Goal: Information Seeking & Learning: Learn about a topic

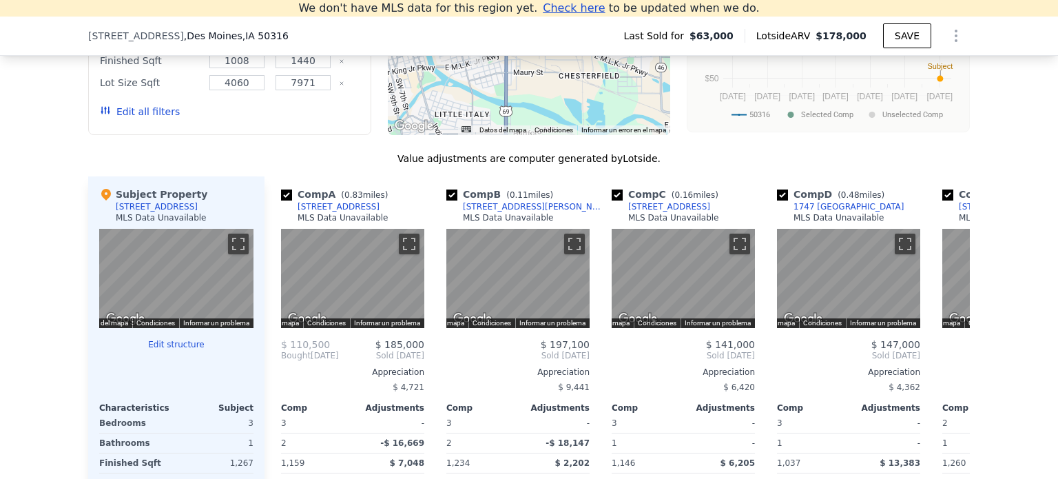
scroll to position [1083, 0]
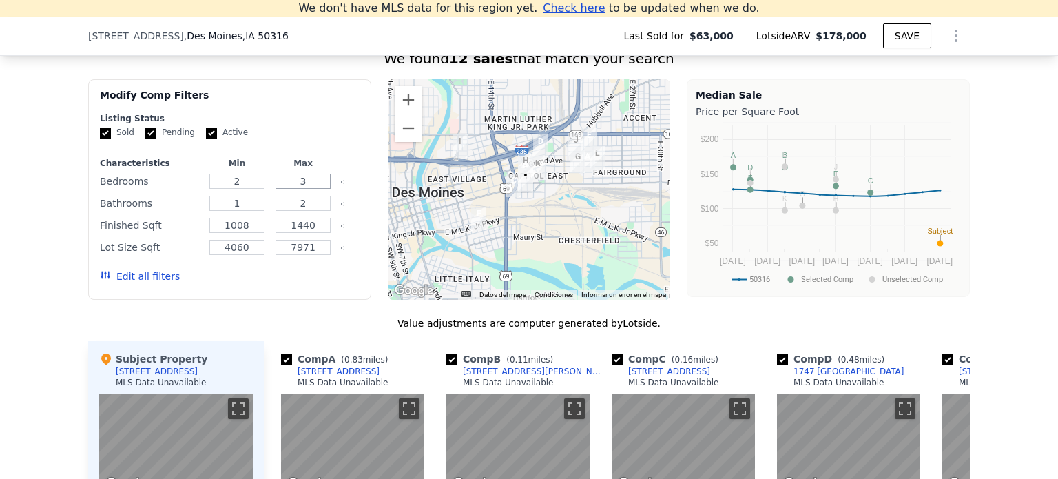
drag, startPoint x: 292, startPoint y: 189, endPoint x: 317, endPoint y: 189, distance: 25.5
click at [317, 189] on input "3" at bounding box center [302, 181] width 54 height 15
type input "4"
click at [297, 284] on button "Update Search" at bounding box center [307, 276] width 104 height 19
drag, startPoint x: 228, startPoint y: 190, endPoint x: 247, endPoint y: 192, distance: 19.4
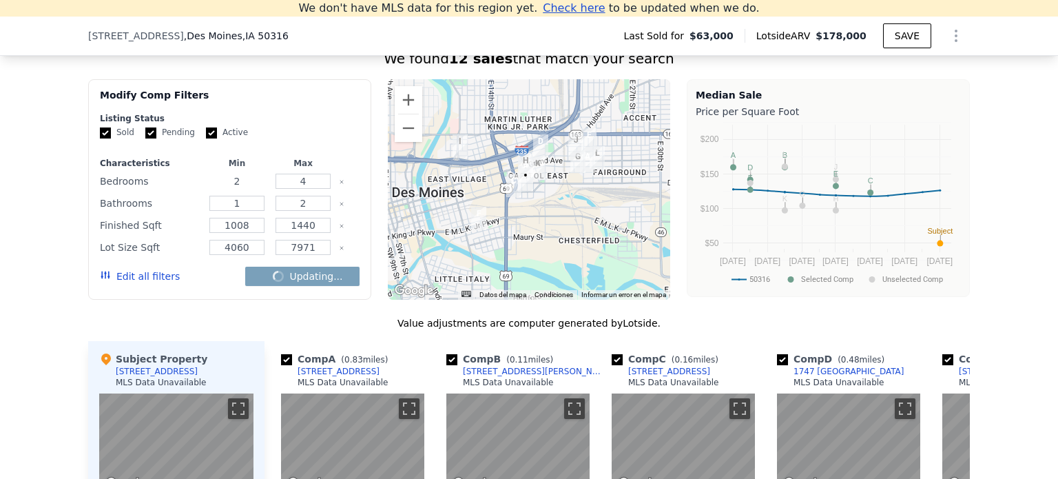
click at [247, 189] on input "2" at bounding box center [236, 181] width 54 height 15
type input "3"
checkbox input "false"
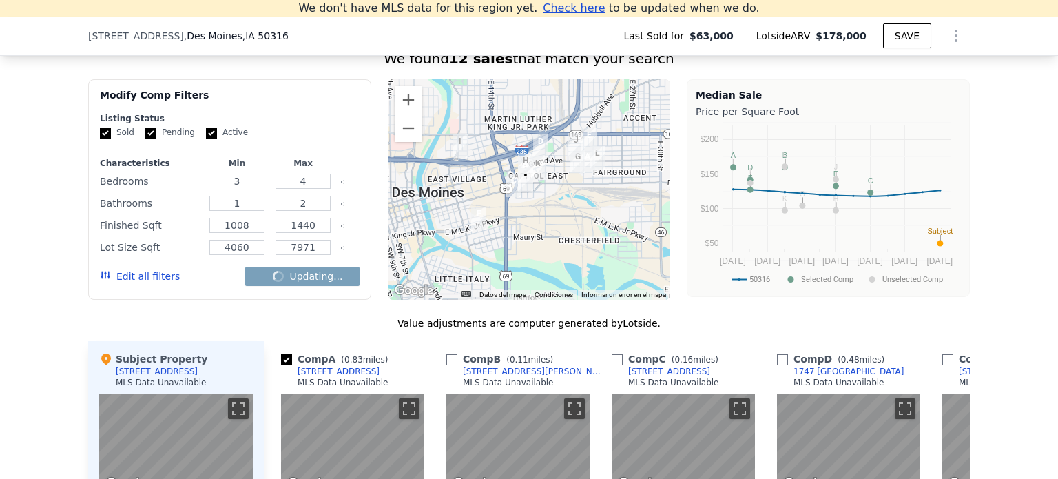
checkbox input "false"
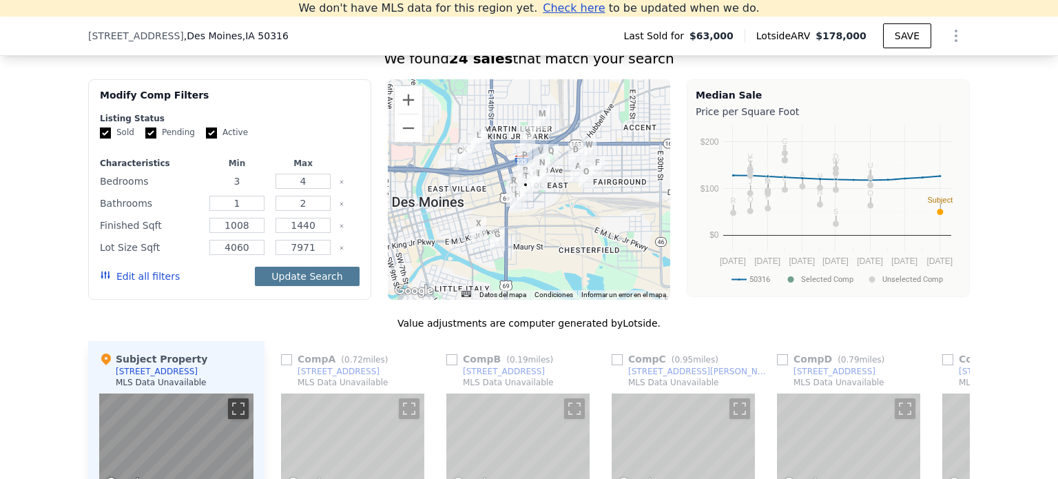
type input "3"
click at [290, 286] on button "Update Search" at bounding box center [307, 276] width 104 height 19
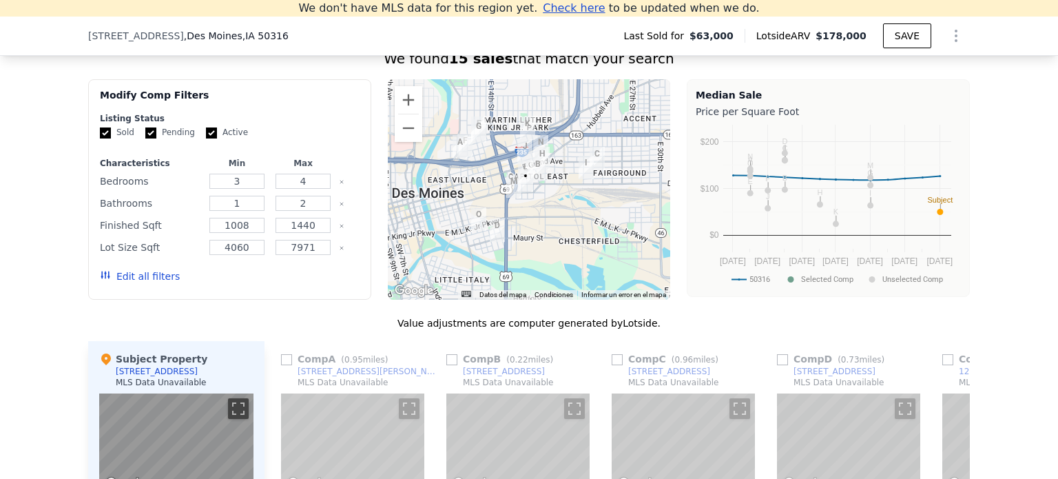
click at [118, 283] on button "Edit all filters" at bounding box center [140, 276] width 80 height 14
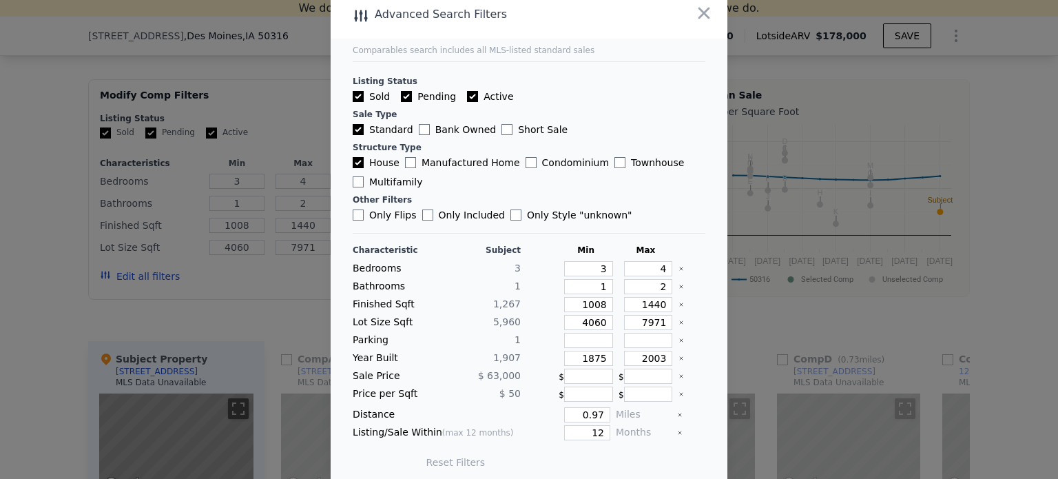
scroll to position [18, 0]
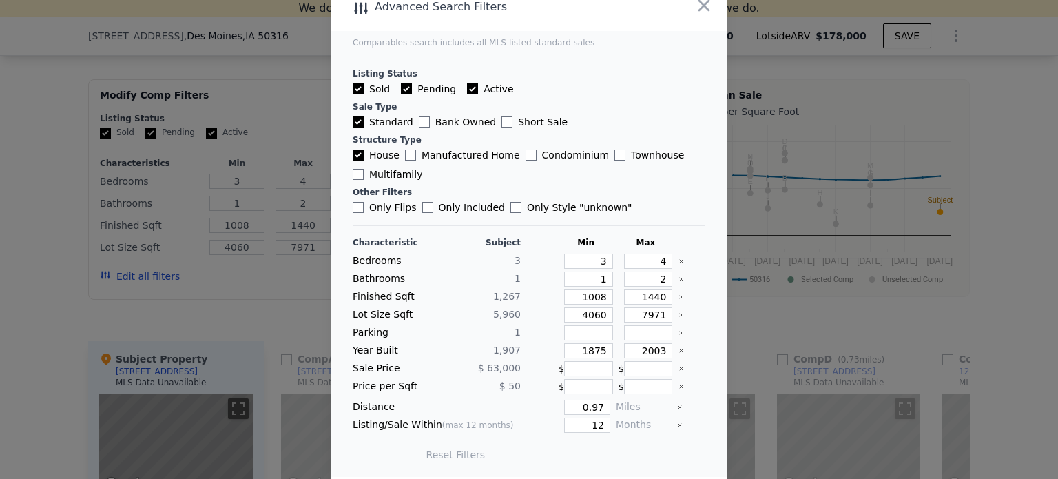
click at [514, 331] on span "1" at bounding box center [517, 331] width 6 height 11
click at [625, 328] on input "number" at bounding box center [648, 332] width 49 height 15
type input "2"
click at [592, 449] on button "Update Search" at bounding box center [606, 454] width 104 height 19
click at [594, 453] on span "15 matching comps" at bounding box center [600, 455] width 96 height 14
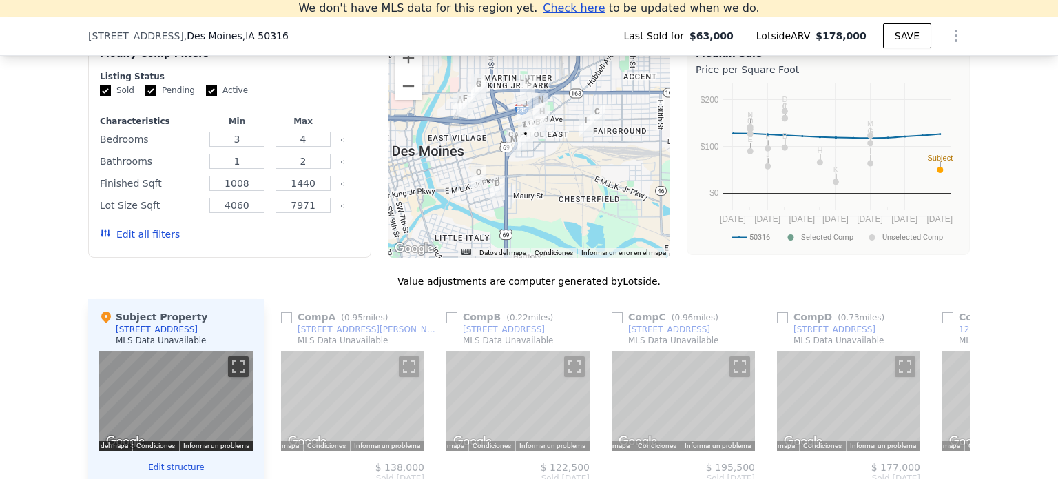
scroll to position [1171, 0]
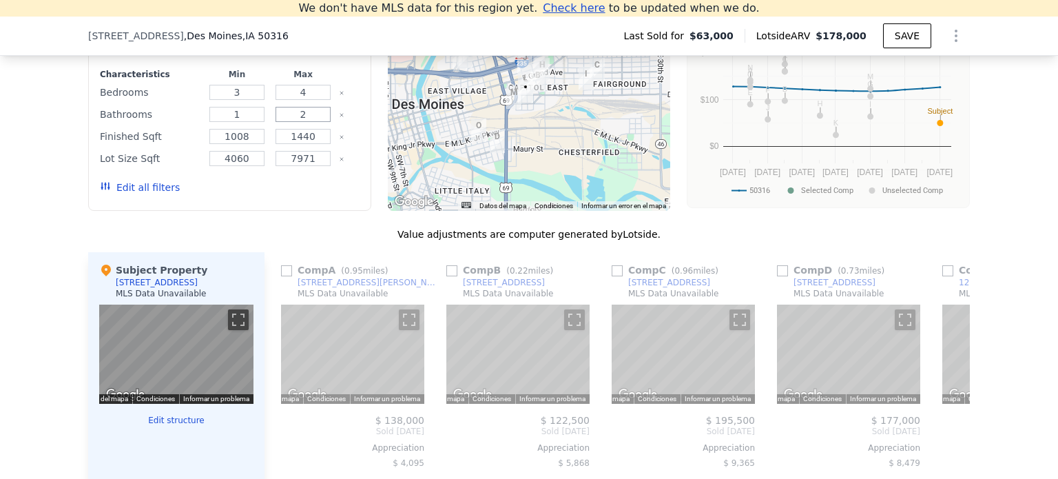
click at [307, 121] on input "2" at bounding box center [302, 114] width 54 height 15
type input "1.5"
click at [298, 197] on button "Update Search" at bounding box center [307, 187] width 104 height 19
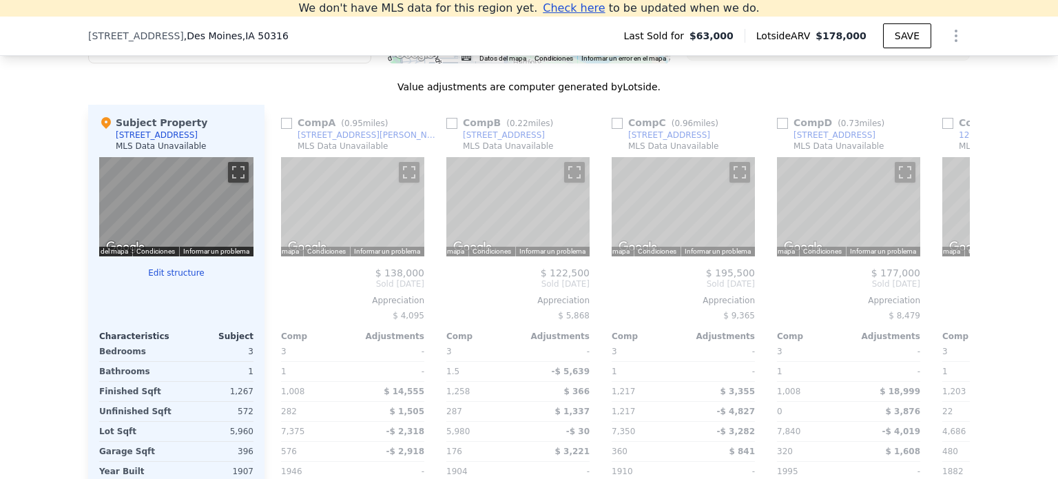
scroll to position [1333, 0]
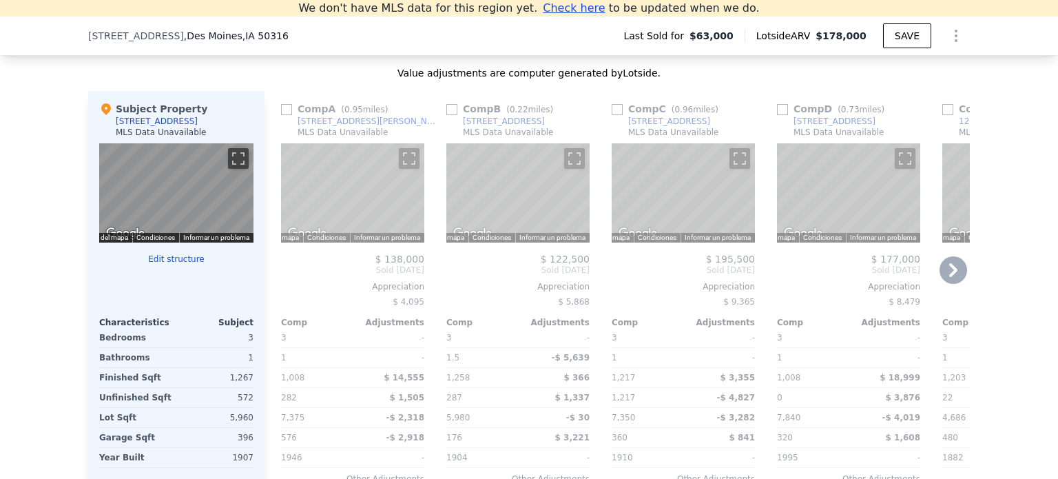
click at [950, 276] on icon at bounding box center [953, 270] width 28 height 28
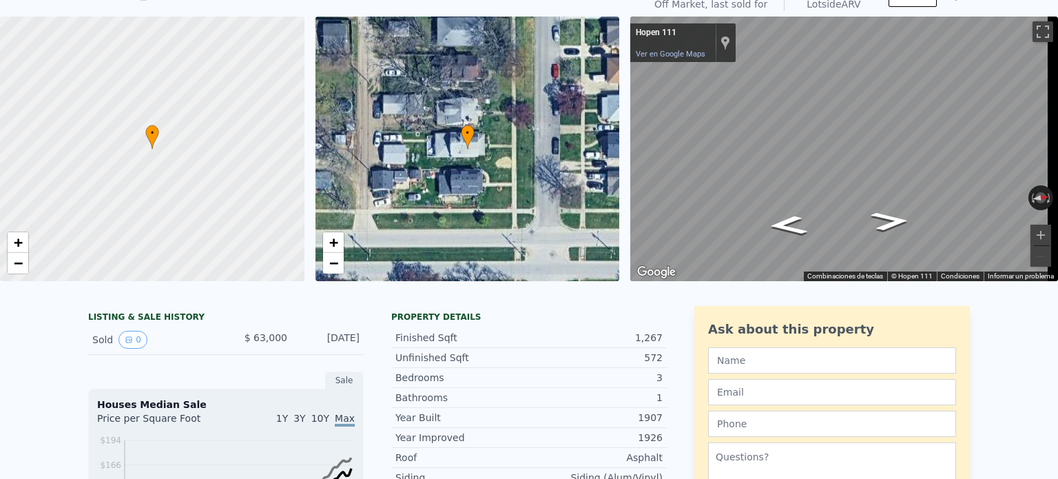
scroll to position [0, 0]
